Goal: Transaction & Acquisition: Purchase product/service

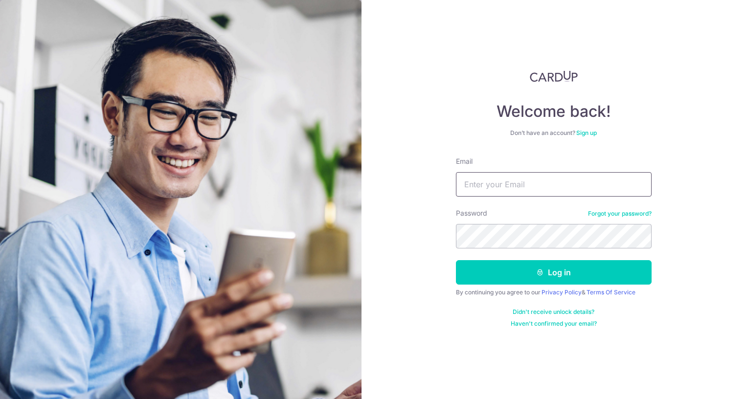
click at [528, 186] on input "Email" at bounding box center [554, 184] width 196 height 24
type input "[PERSON_NAME][EMAIL_ADDRESS][DOMAIN_NAME]"
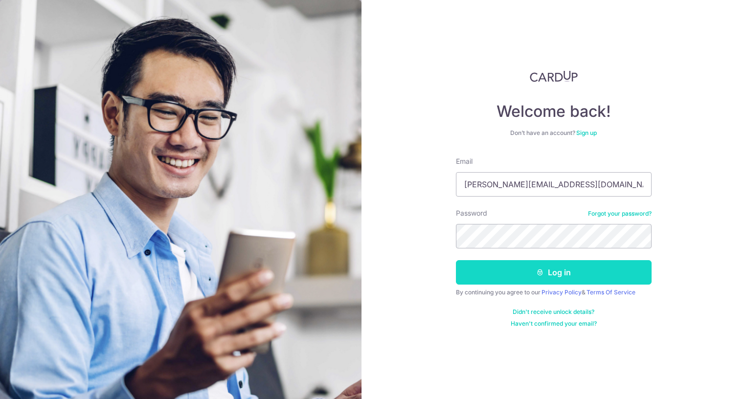
click at [513, 268] on button "Log in" at bounding box center [554, 272] width 196 height 24
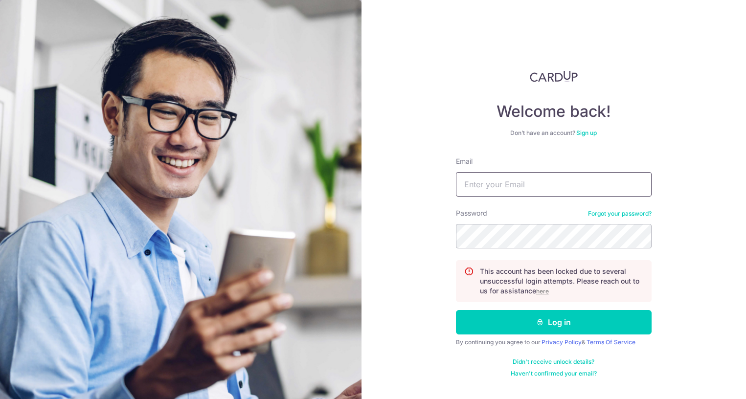
click at [496, 181] on input "Email" at bounding box center [554, 184] width 196 height 24
type input "sandra@j5.com.sg"
click at [545, 291] on u "here" at bounding box center [542, 291] width 13 height 7
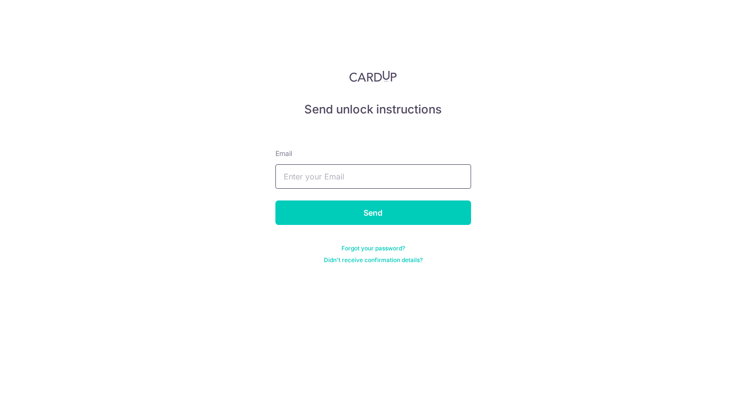
click at [346, 171] on input "text" at bounding box center [373, 176] width 196 height 24
type input "sandra@j5.com.sg"
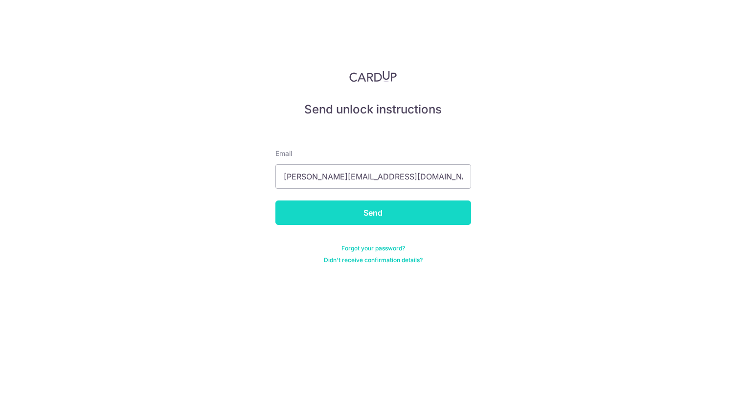
click at [361, 219] on input "Send" at bounding box center [373, 213] width 196 height 24
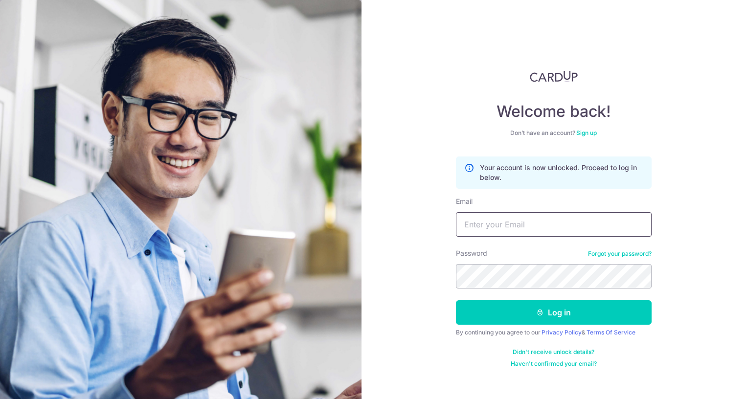
click at [565, 230] on input "Email" at bounding box center [554, 224] width 196 height 24
type input "[PERSON_NAME][EMAIL_ADDRESS][DOMAIN_NAME]"
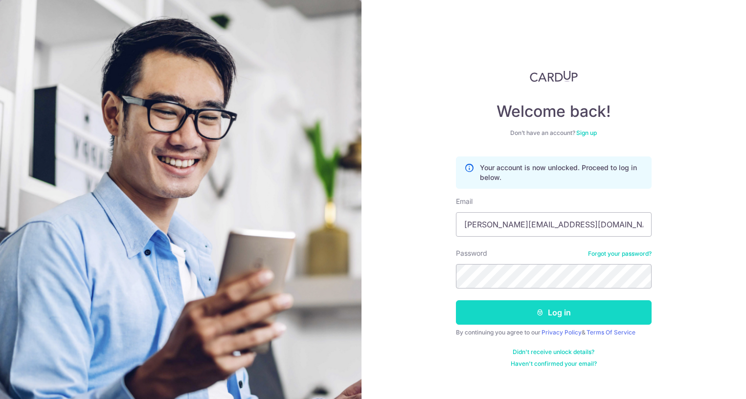
click at [502, 314] on button "Log in" at bounding box center [554, 312] width 196 height 24
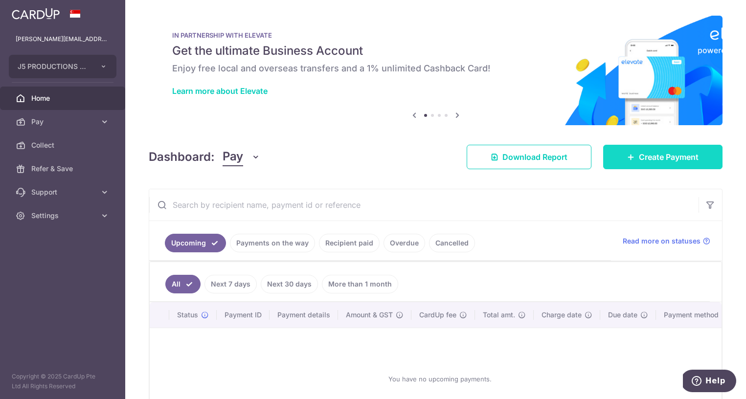
click at [626, 158] on link "Create Payment" at bounding box center [662, 157] width 119 height 24
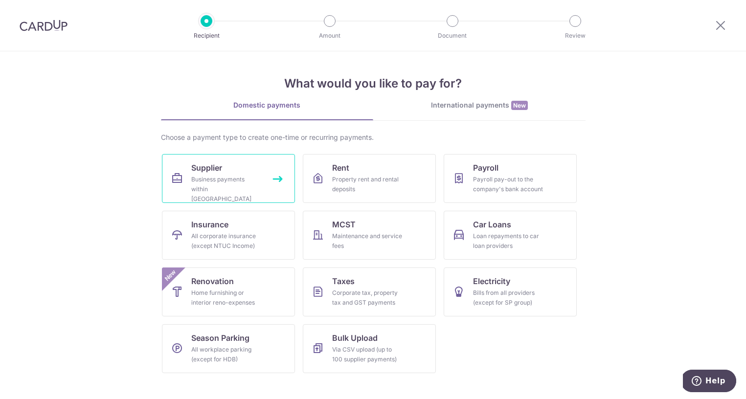
click at [265, 164] on link "Supplier Business payments within Singapore" at bounding box center [228, 178] width 133 height 49
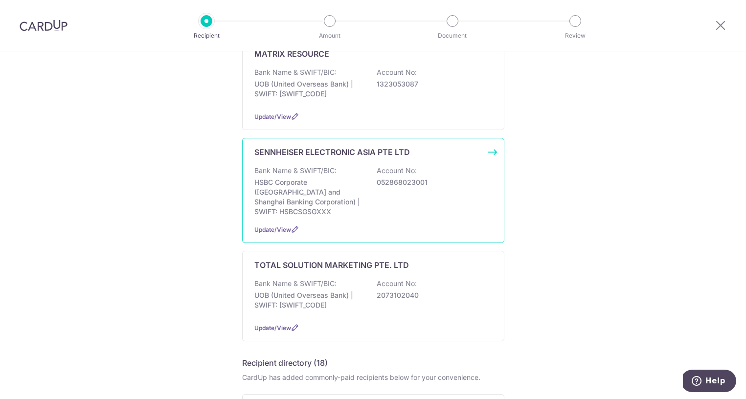
scroll to position [491, 0]
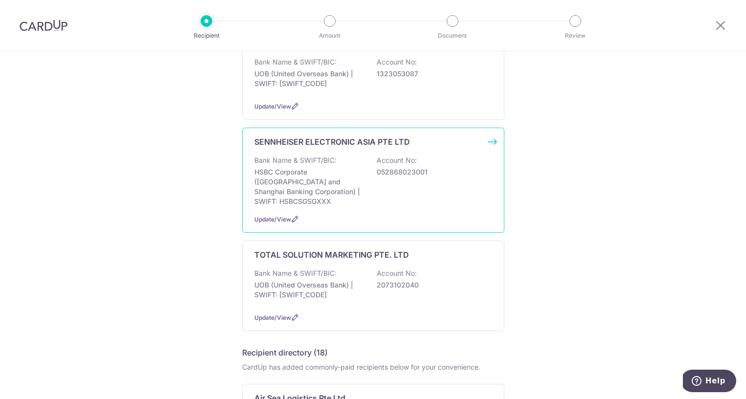
click at [335, 169] on p "HSBC Corporate ([GEOGRAPHIC_DATA] and Shanghai Banking Corporation) | SWIFT: HS…" at bounding box center [309, 186] width 110 height 39
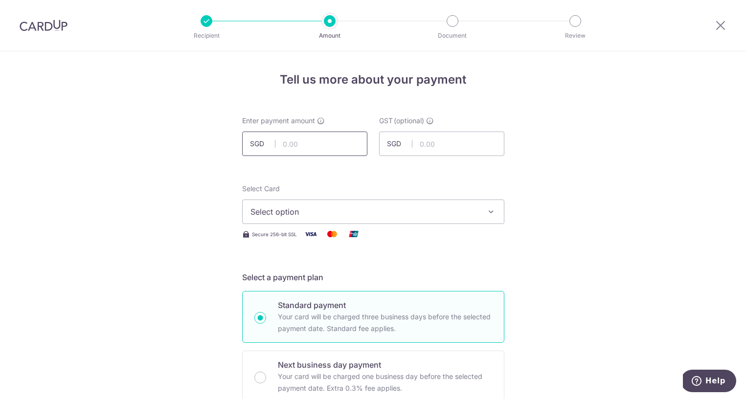
click at [297, 147] on input "text" at bounding box center [304, 144] width 125 height 24
type input "5,181.11"
click at [312, 211] on span "Select option" at bounding box center [364, 212] width 228 height 12
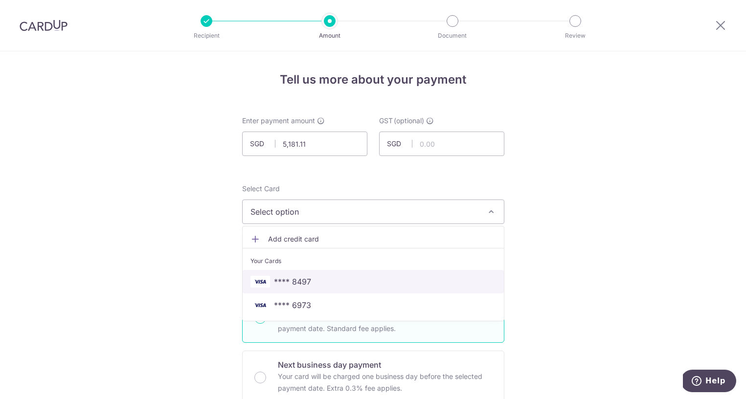
click at [317, 285] on span "**** 8497" at bounding box center [373, 282] width 246 height 12
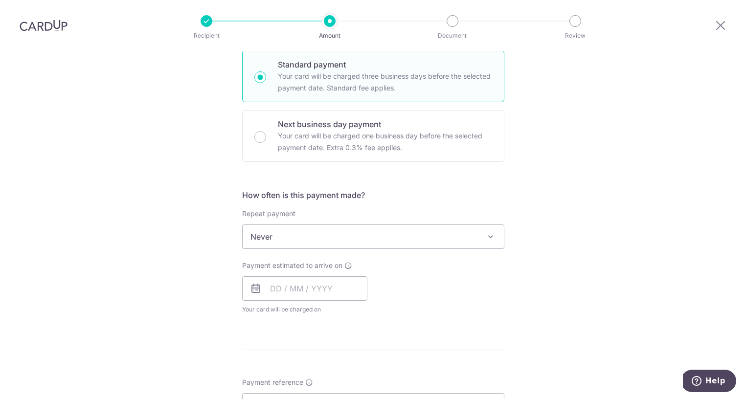
scroll to position [301, 0]
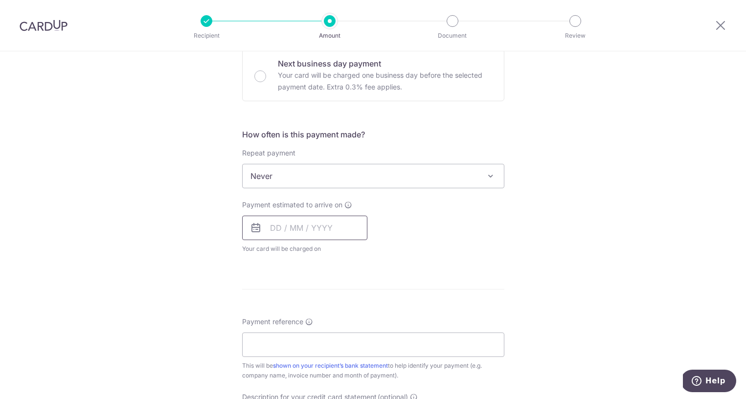
click at [316, 230] on input "text" at bounding box center [304, 228] width 125 height 24
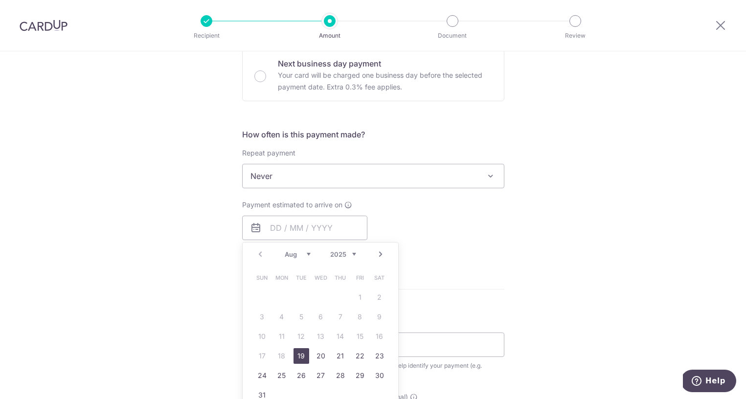
drag, startPoint x: 301, startPoint y: 355, endPoint x: 209, endPoint y: 297, distance: 109.0
click at [301, 355] on link "19" at bounding box center [301, 356] width 16 height 16
type input "19/08/2025"
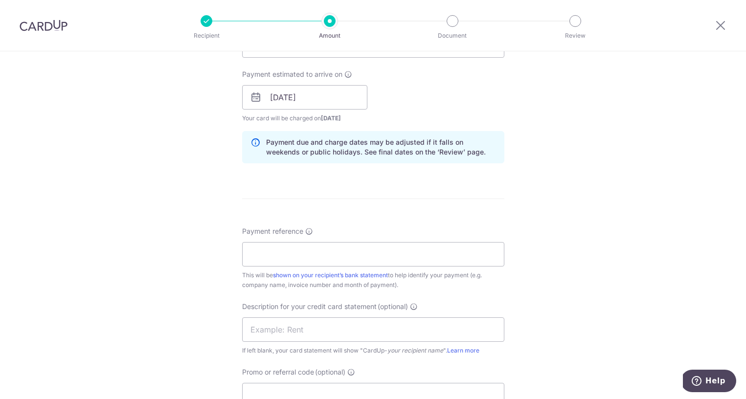
scroll to position [521, 0]
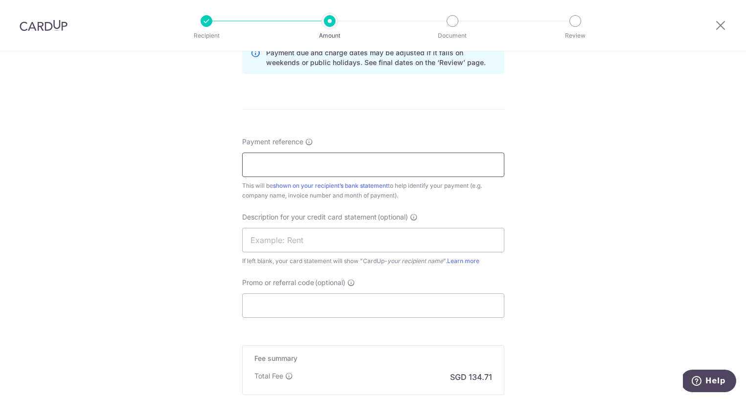
click at [289, 161] on input "Payment reference" at bounding box center [373, 165] width 262 height 24
click at [307, 159] on input "Payment reference" at bounding box center [373, 165] width 262 height 24
type input "Invoice 25000666, 726, 727"
click at [339, 241] on input "text" at bounding box center [373, 240] width 262 height 24
click at [317, 239] on input "text" at bounding box center [373, 240] width 262 height 24
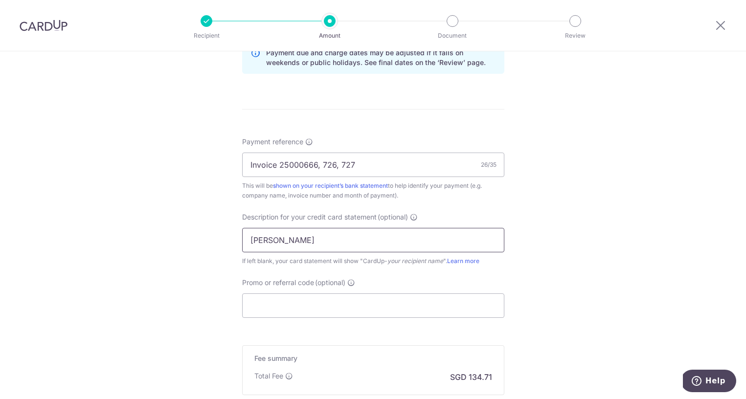
type input "SENNHEISER ASIA"
click at [289, 309] on input "Promo or referral code (optional)" at bounding box center [373, 305] width 262 height 24
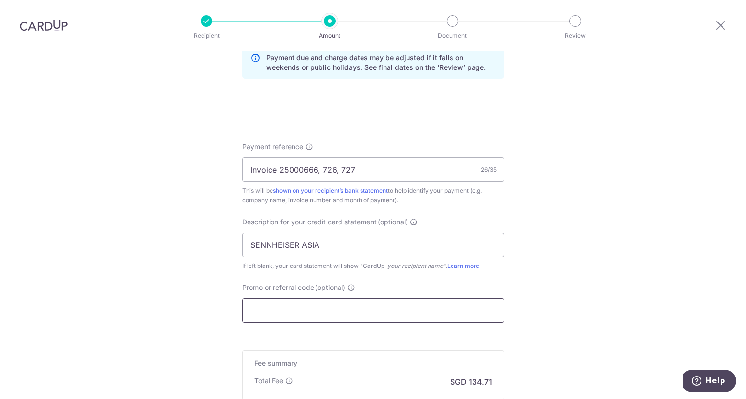
paste input "J5p170"
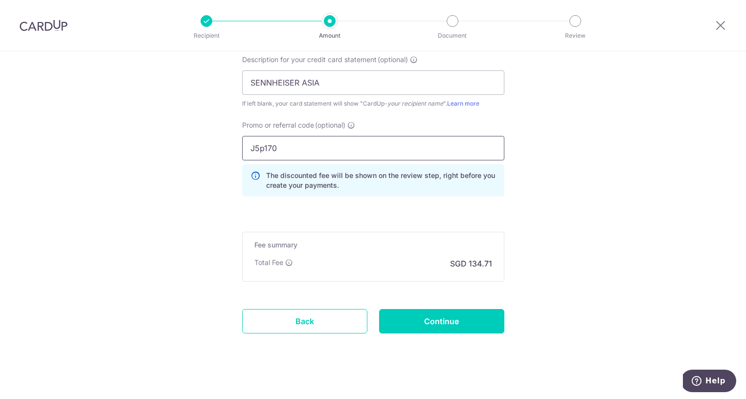
scroll to position [687, 0]
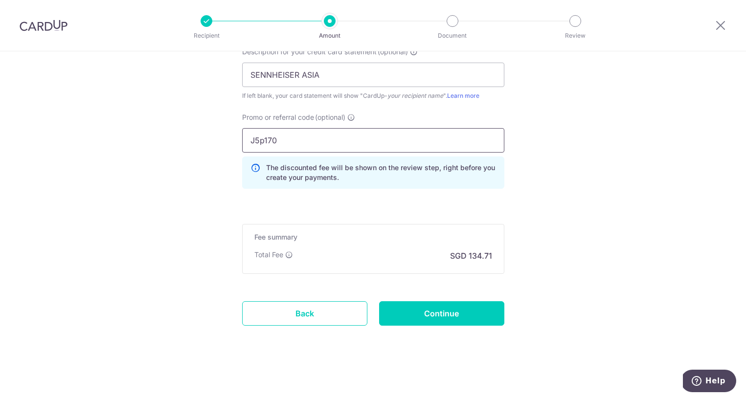
type input "J5p170"
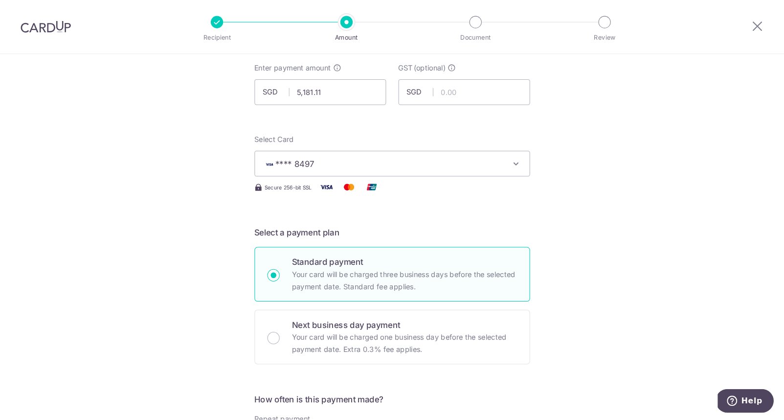
scroll to position [0, 0]
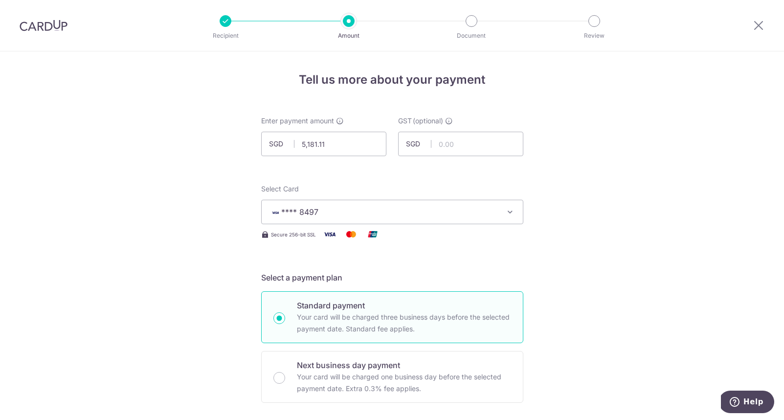
click at [441, 192] on div "Select Card **** 8497 Add credit card Your Cards **** 8497 **** 6973" at bounding box center [392, 204] width 262 height 40
click at [313, 223] on button "**** 8497" at bounding box center [392, 212] width 262 height 24
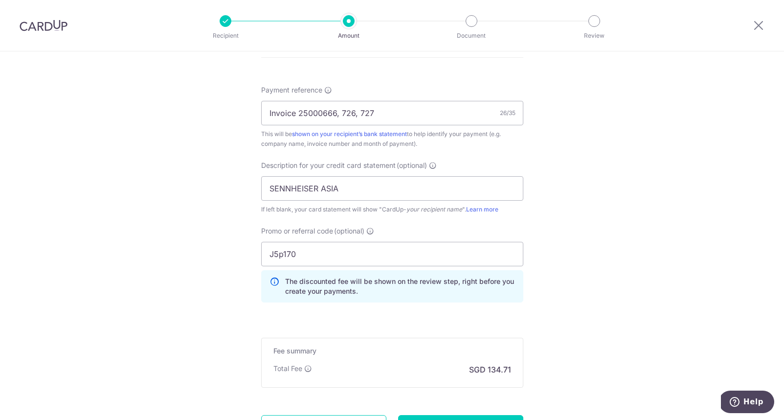
scroll to position [666, 0]
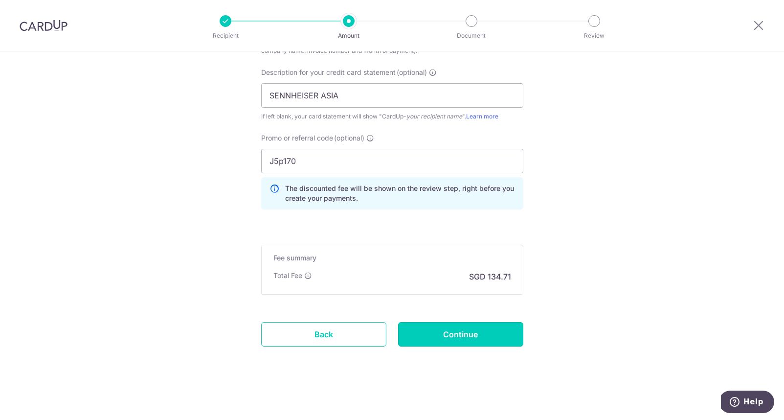
drag, startPoint x: 465, startPoint y: 336, endPoint x: 470, endPoint y: 340, distance: 6.4
click at [465, 336] on input "Continue" at bounding box center [460, 334] width 125 height 24
type input "Create Schedule"
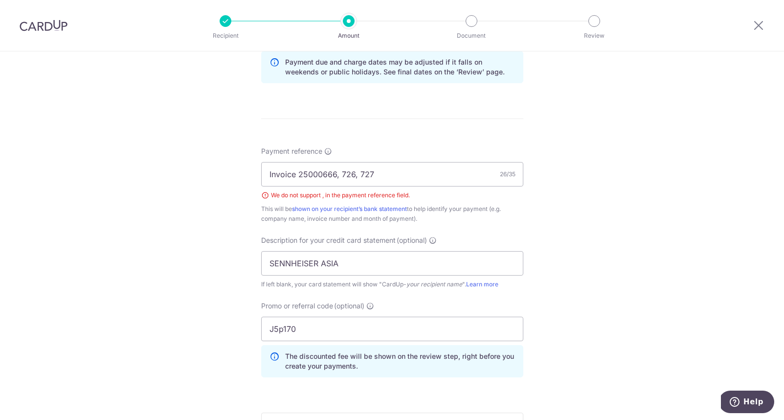
scroll to position [499, 0]
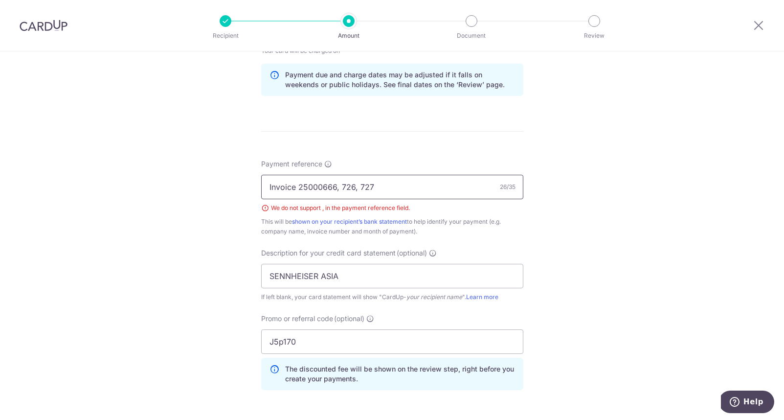
click at [341, 186] on input "Invoice 25000666, 726, 727" at bounding box center [392, 187] width 262 height 24
drag, startPoint x: 336, startPoint y: 188, endPoint x: 399, endPoint y: 186, distance: 62.6
click at [399, 186] on input "Invoice 25000666, 726, 727" at bounding box center [392, 187] width 262 height 24
type input "Invoice 25000666"
click at [610, 220] on div "Tell us more about your payment Enter payment amount SGD 5,181.11 5181.11 GST (…" at bounding box center [392, 76] width 784 height 1048
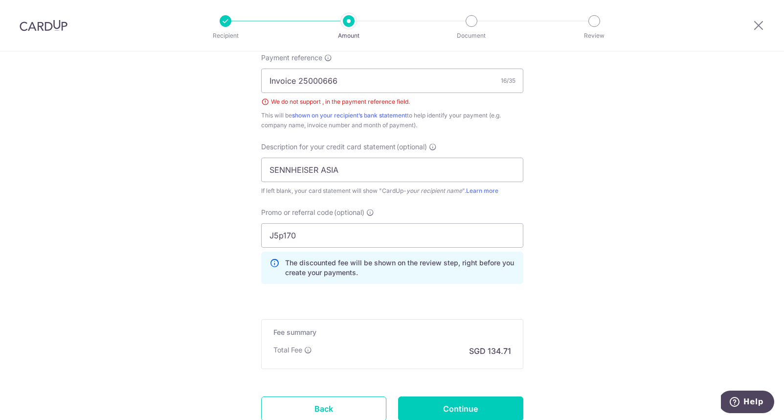
scroll to position [680, 0]
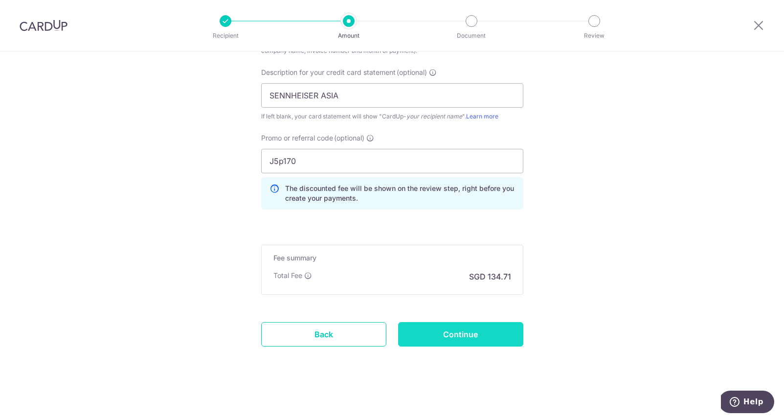
click at [474, 333] on input "Continue" at bounding box center [460, 334] width 125 height 24
type input "Create Schedule"
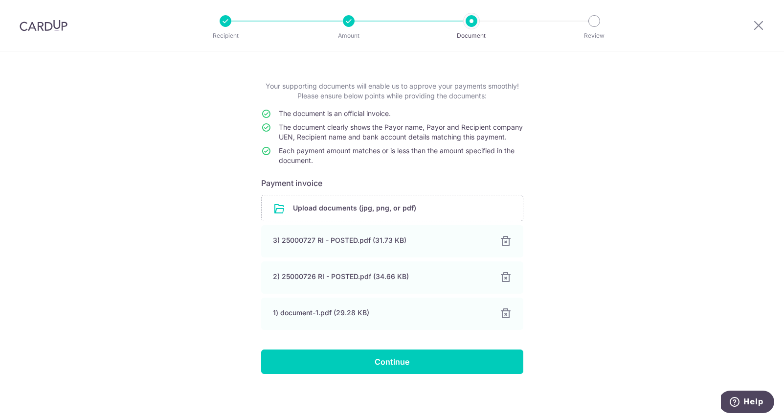
scroll to position [45, 0]
